Goal: Feedback & Contribution: Leave review/rating

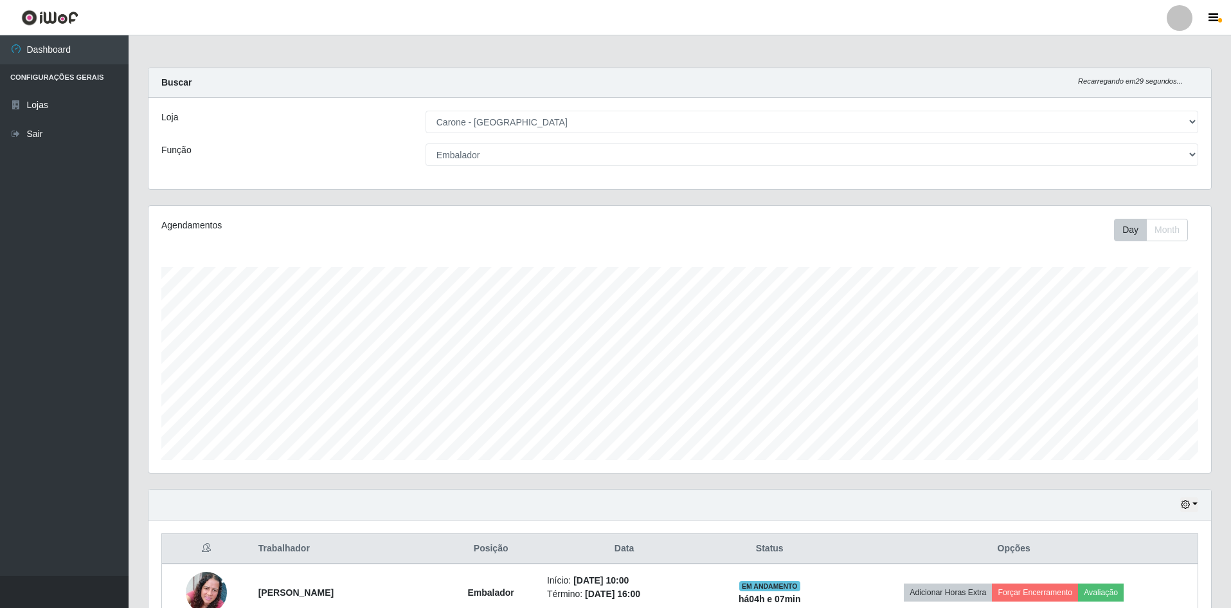
select select "528"
click at [568, 158] on select "[Selecione...] Auxiliar de Depósito Auxiliar de Depósito + Auxiliar de Depósito…" at bounding box center [812, 154] width 773 height 23
click at [426, 143] on select "[Selecione...] Auxiliar de Depósito Auxiliar de Depósito + Auxiliar de Depósito…" at bounding box center [812, 154] width 773 height 23
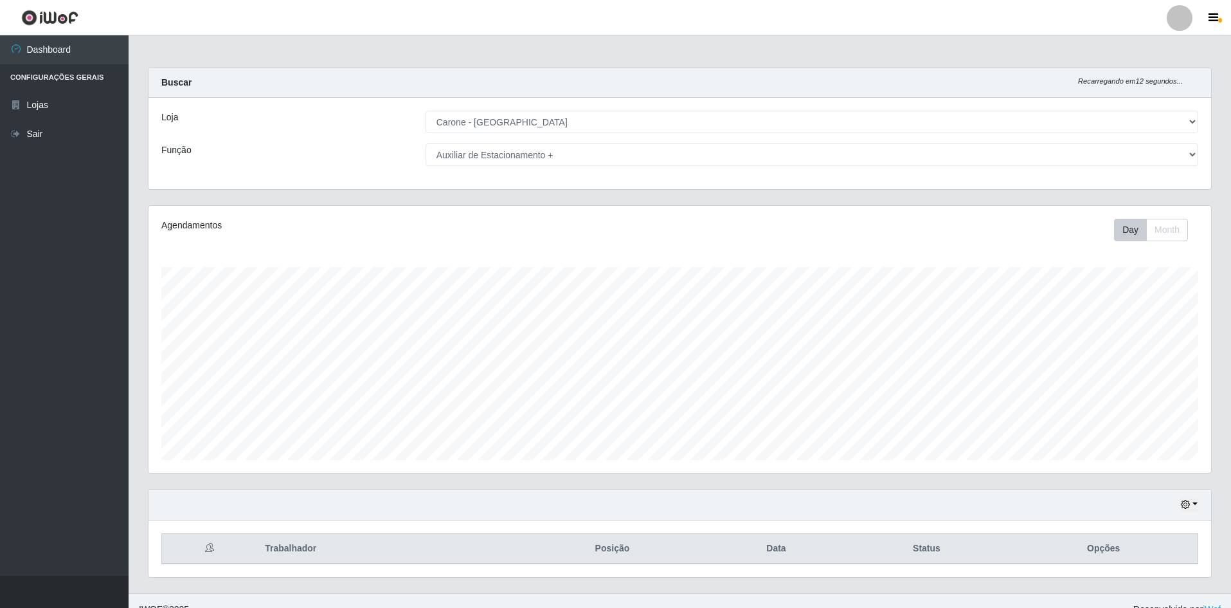
click at [488, 155] on select "[Selecione...] Auxiliar de Depósito Auxiliar de Depósito + Auxiliar de Depósito…" at bounding box center [812, 154] width 773 height 23
select select "4"
click at [426, 143] on select "[Selecione...] Auxiliar de Depósito Auxiliar de Depósito + Auxiliar de Depósito…" at bounding box center [812, 154] width 773 height 23
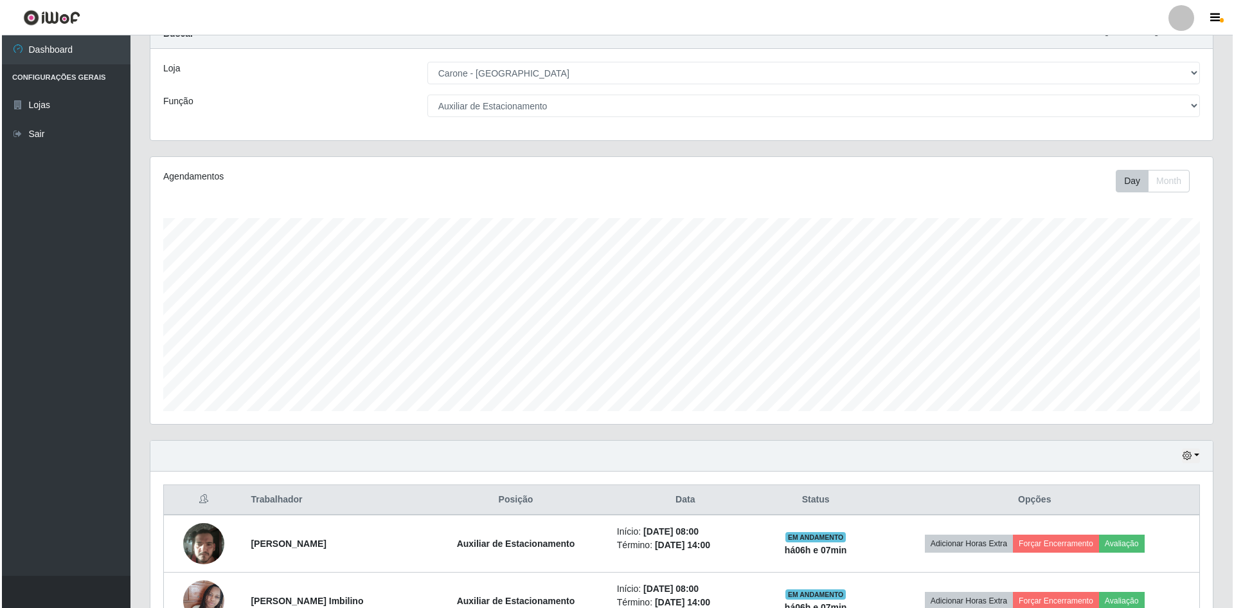
scroll to position [189, 0]
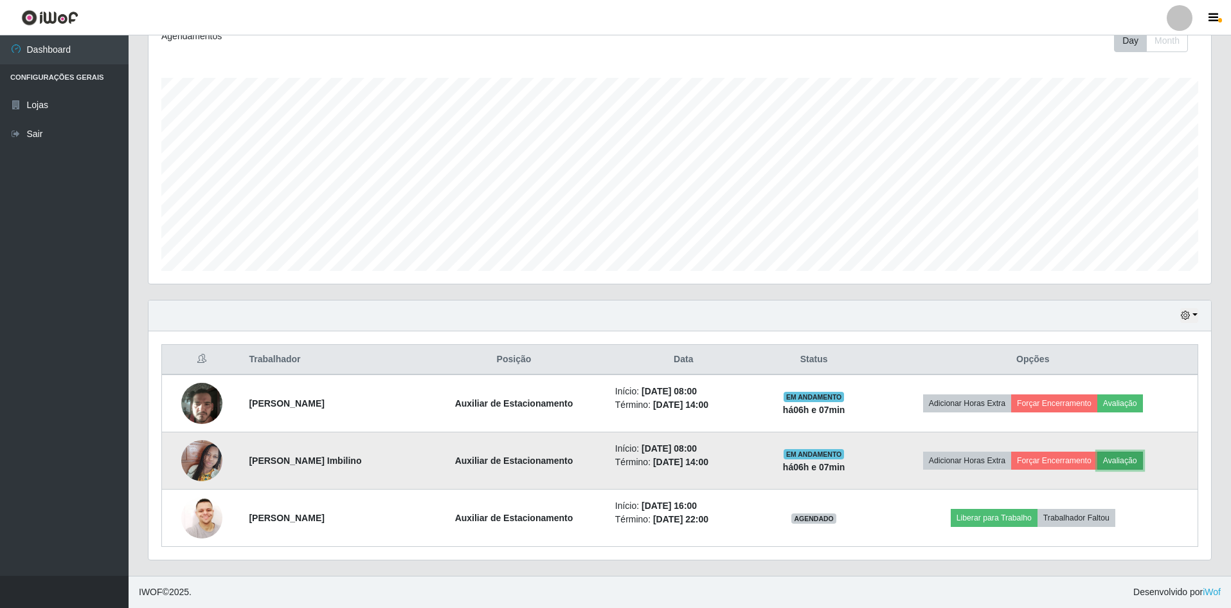
click at [1128, 459] on button "Avaliação" at bounding box center [1120, 460] width 46 height 18
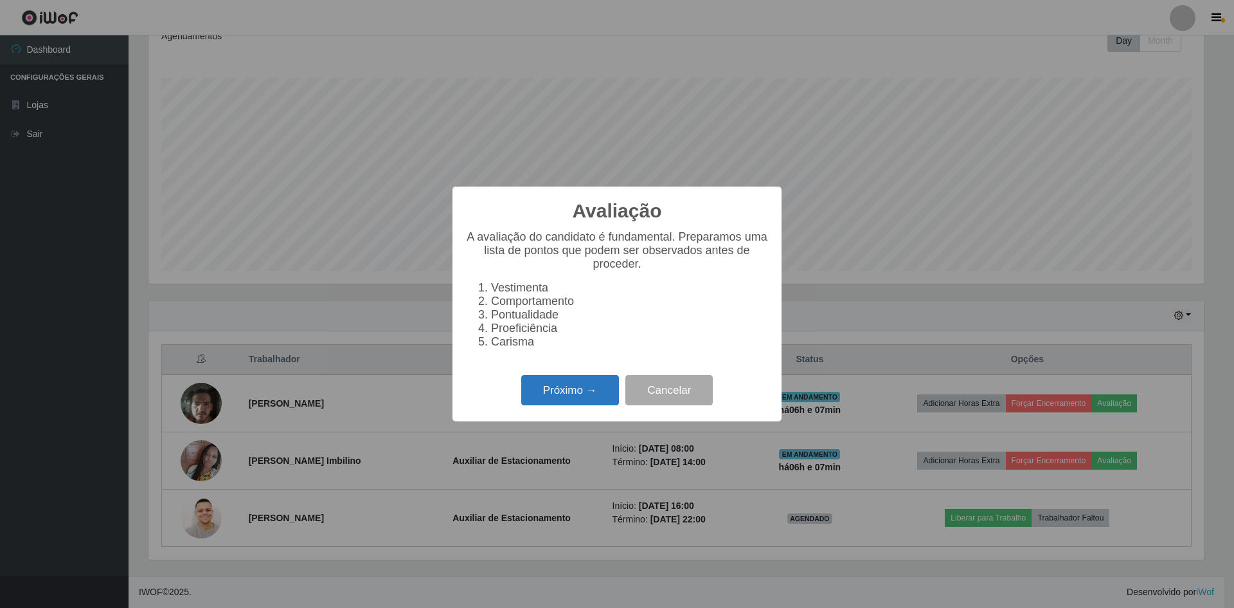
click at [557, 398] on button "Próximo →" at bounding box center [570, 390] width 98 height 30
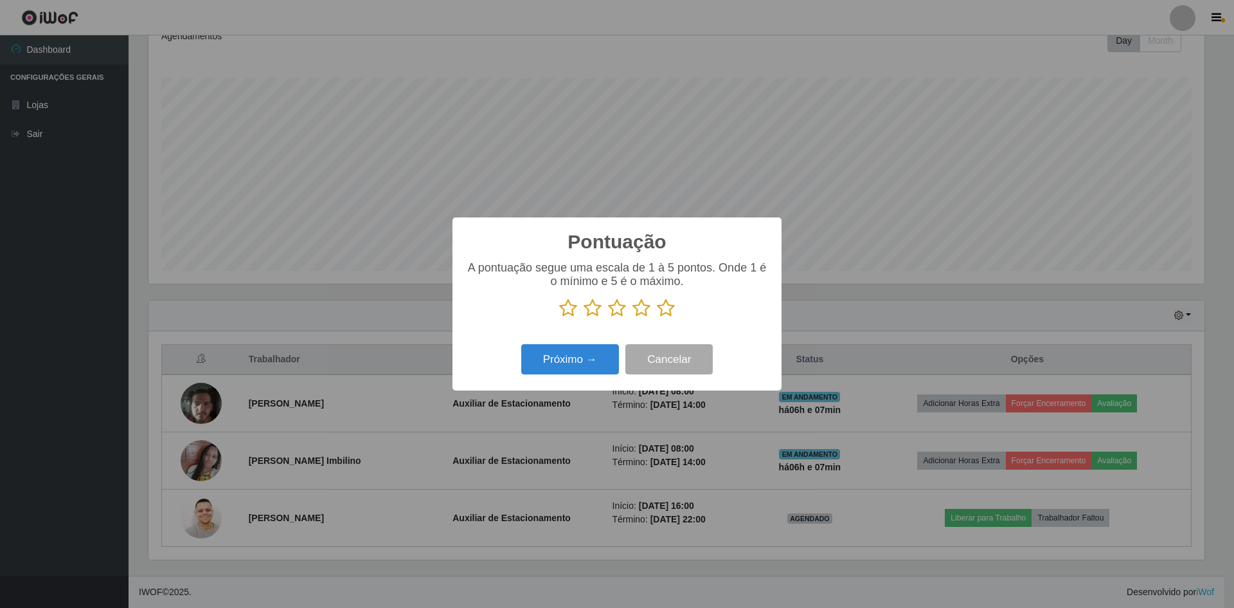
scroll to position [642611, 641822]
click at [666, 308] on icon at bounding box center [666, 307] width 18 height 19
click at [657, 318] on input "radio" at bounding box center [657, 318] width 0 height 0
click at [597, 349] on button "Próximo →" at bounding box center [570, 359] width 98 height 30
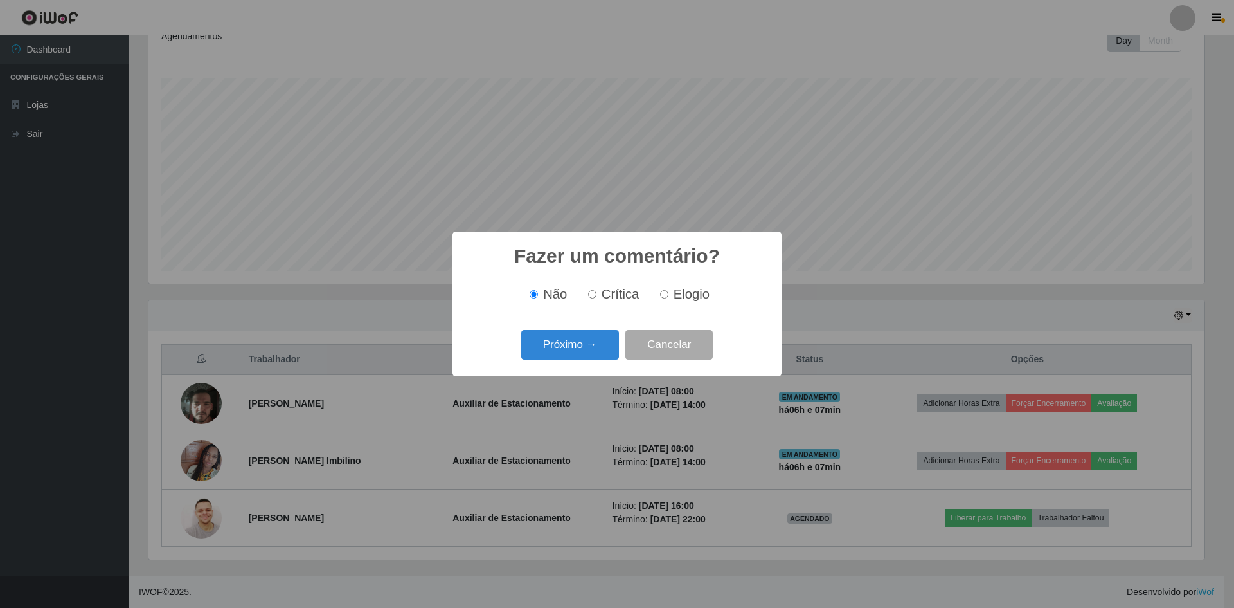
click at [662, 293] on input "Elogio" at bounding box center [664, 294] width 8 height 8
radio input "true"
click at [594, 359] on button "Próximo →" at bounding box center [570, 345] width 98 height 30
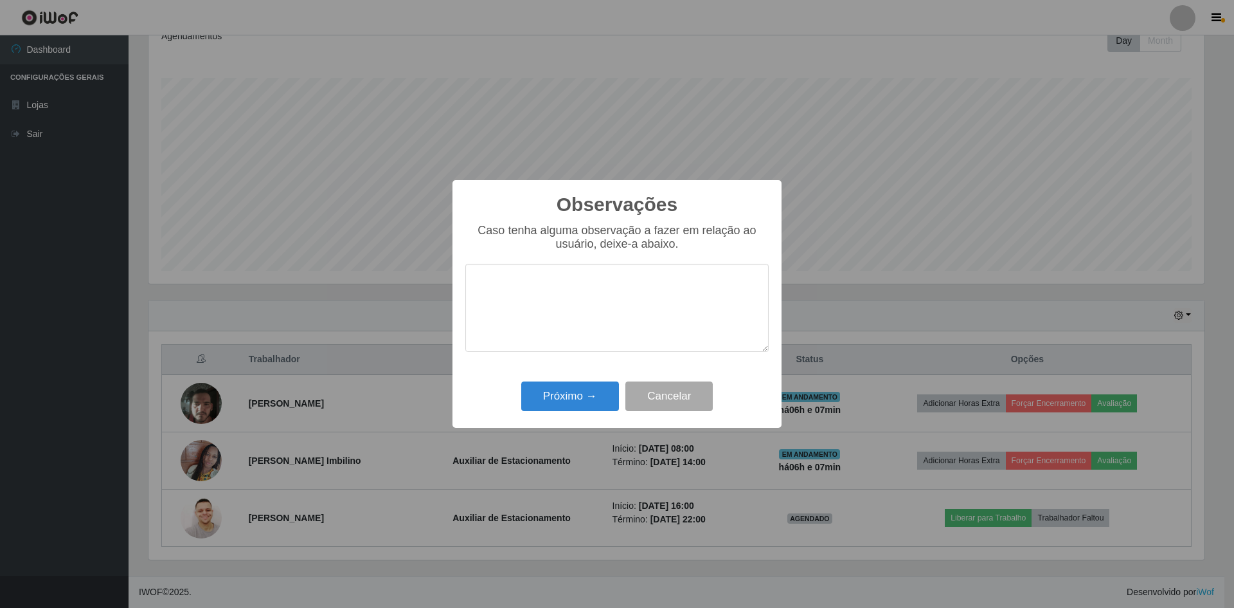
click at [520, 315] on textarea at bounding box center [616, 308] width 303 height 88
type textarea "e"
type textarea "E"
type textarea "e"
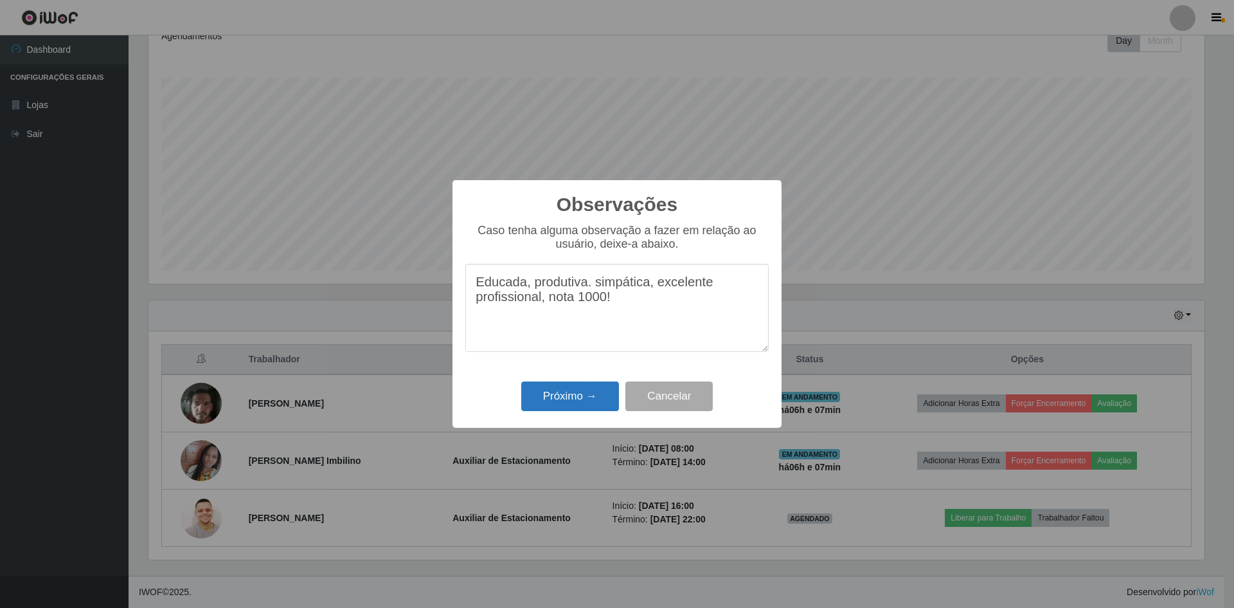
type textarea "Educada, produtiva. simpática, excelente profissional, nota 1000!"
click at [581, 398] on button "Próximo →" at bounding box center [570, 396] width 98 height 30
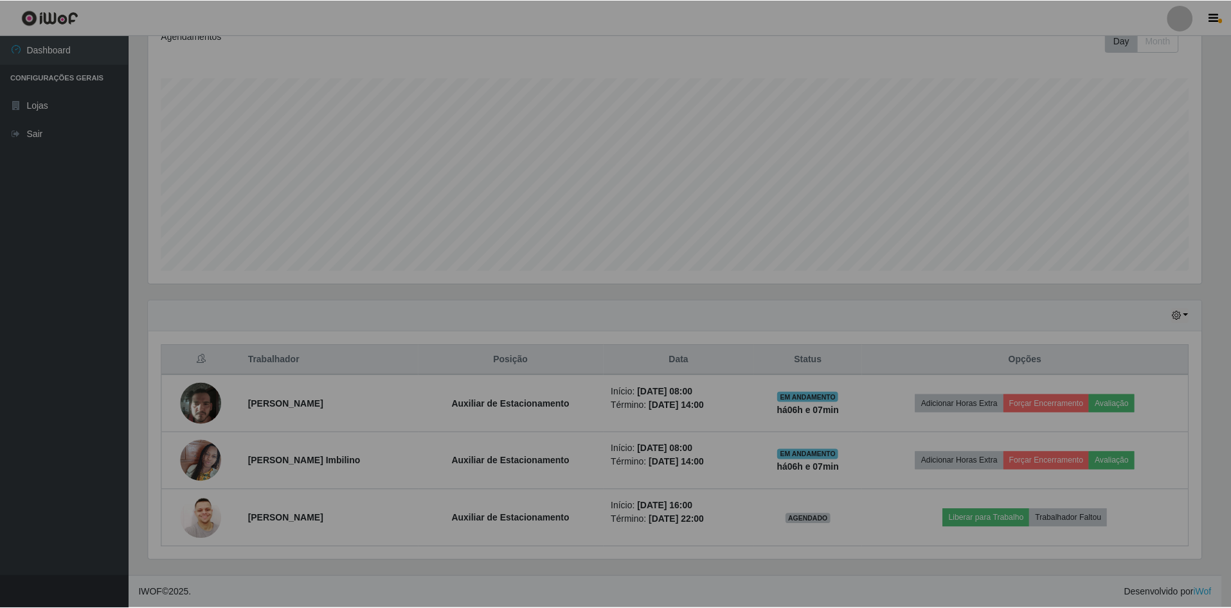
scroll to position [267, 1063]
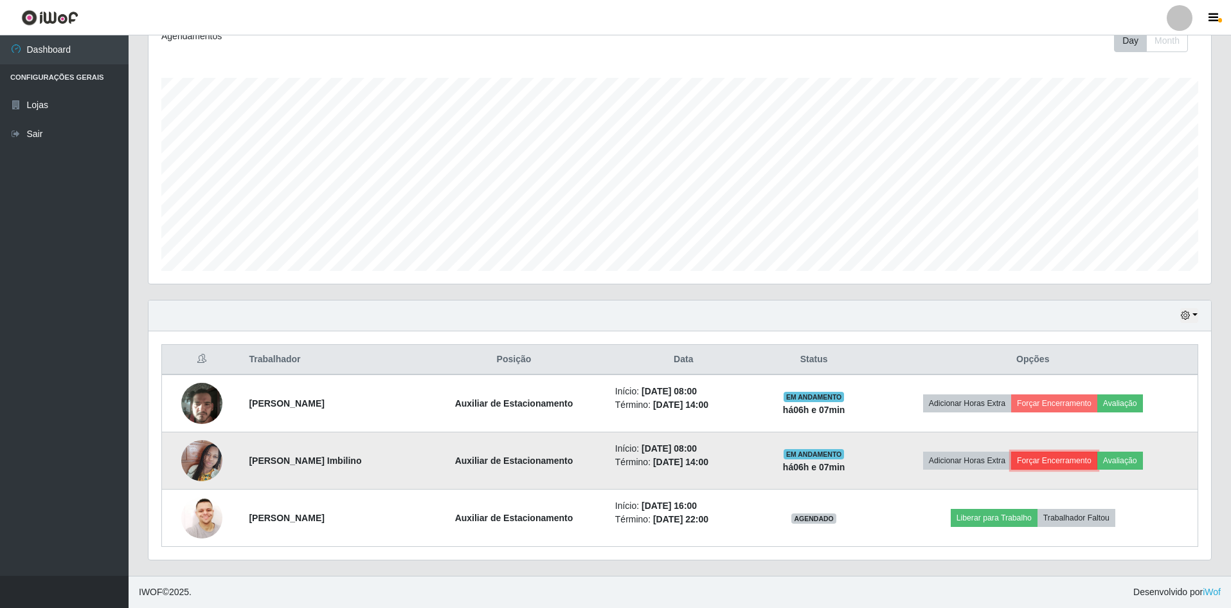
click at [1066, 456] on button "Forçar Encerramento" at bounding box center [1054, 460] width 86 height 18
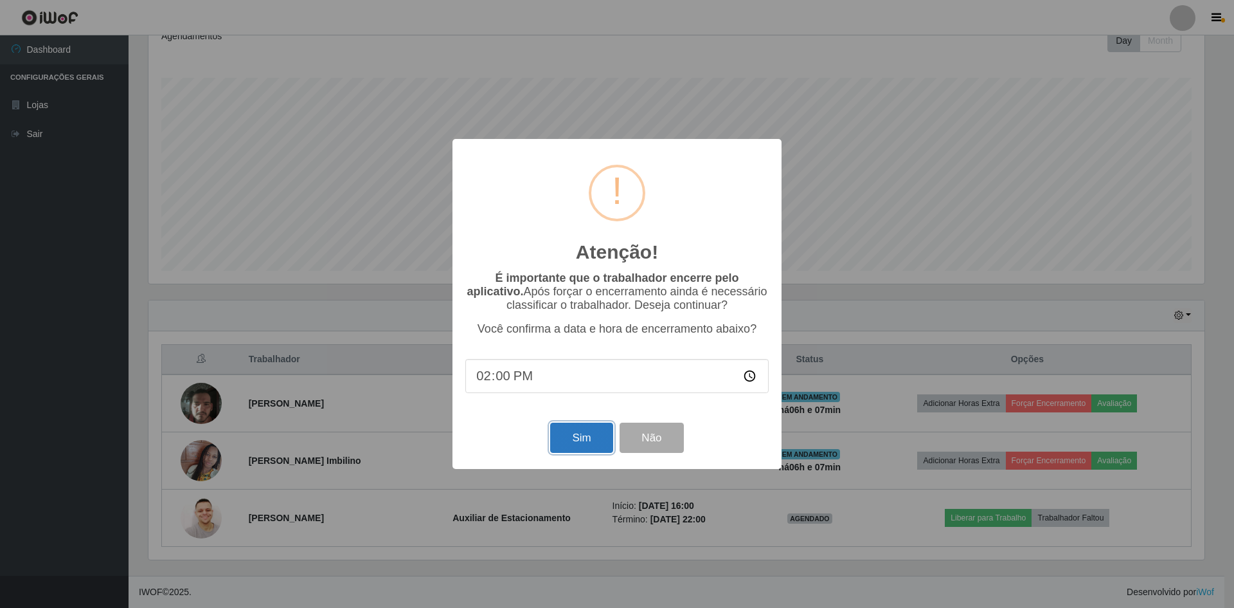
click at [566, 436] on button "Sim" at bounding box center [581, 437] width 62 height 30
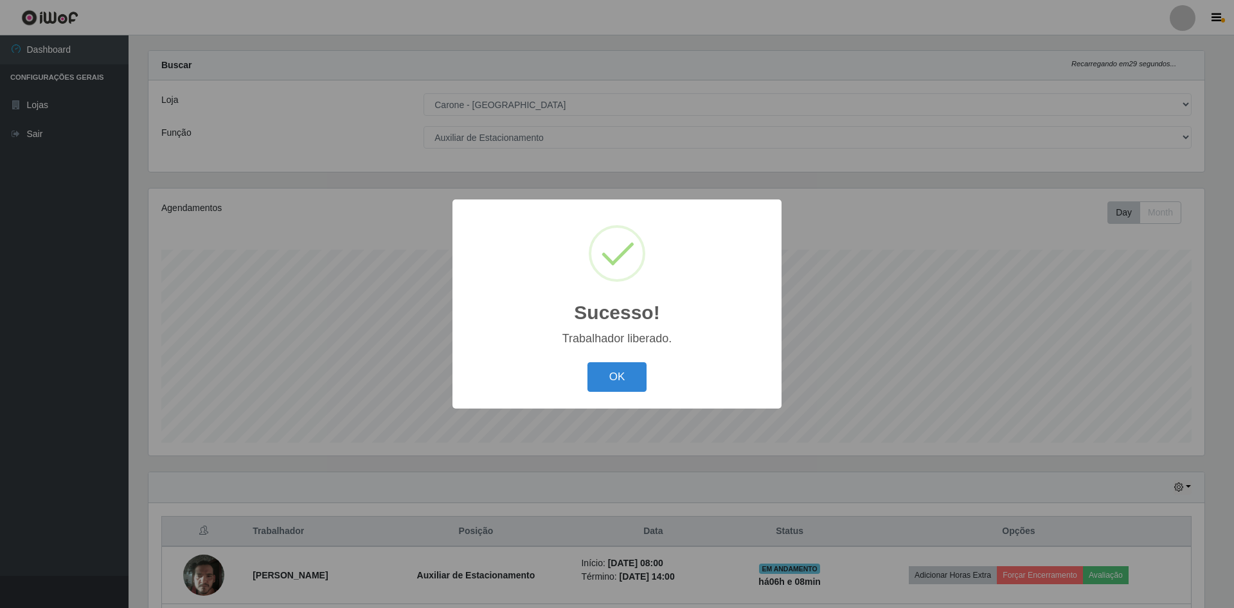
click at [613, 358] on div "Sucesso! × Trabalhador liberado. OK Cancel" at bounding box center [617, 303] width 329 height 208
click at [614, 361] on div "OK Cancel" at bounding box center [616, 376] width 303 height 37
click at [614, 372] on button "OK" at bounding box center [618, 377] width 60 height 30
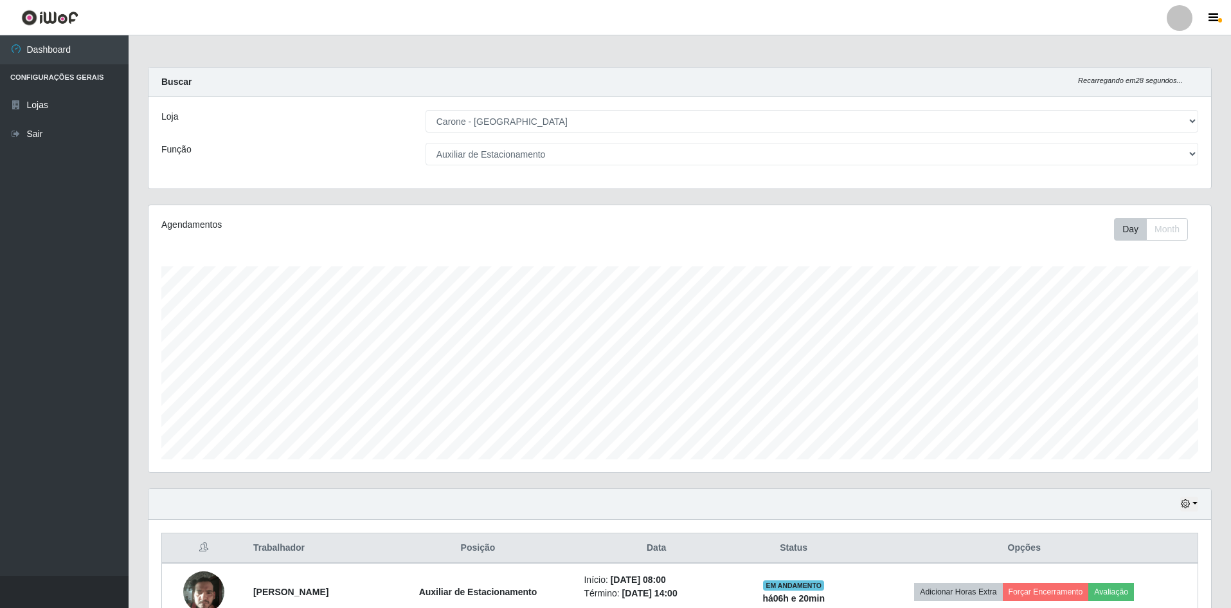
scroll to position [0, 0]
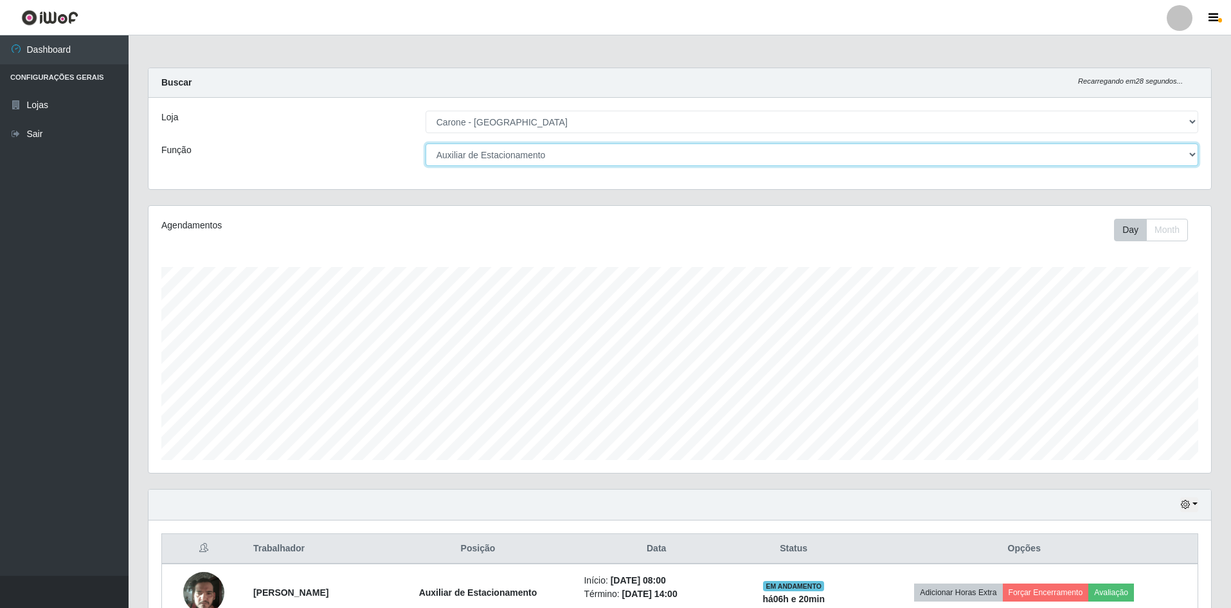
click at [519, 159] on select "[Selecione...] Auxiliar de Depósito Auxiliar de Depósito + Auxiliar de Depósito…" at bounding box center [812, 154] width 773 height 23
select select "[Selecione...]"
click at [426, 143] on select "[Selecione...] Auxiliar de Depósito Auxiliar de Depósito + Auxiliar de Depósito…" at bounding box center [812, 154] width 773 height 23
